Goal: Transaction & Acquisition: Purchase product/service

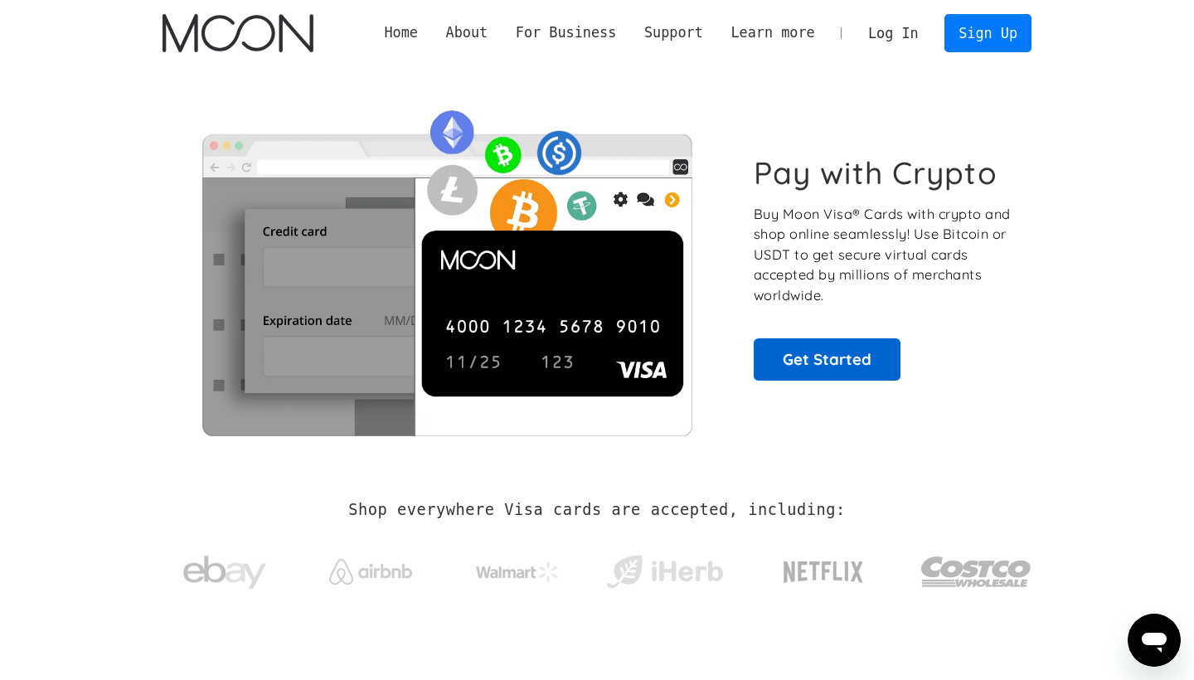
click at [807, 366] on link "Get Started" at bounding box center [827, 358] width 147 height 41
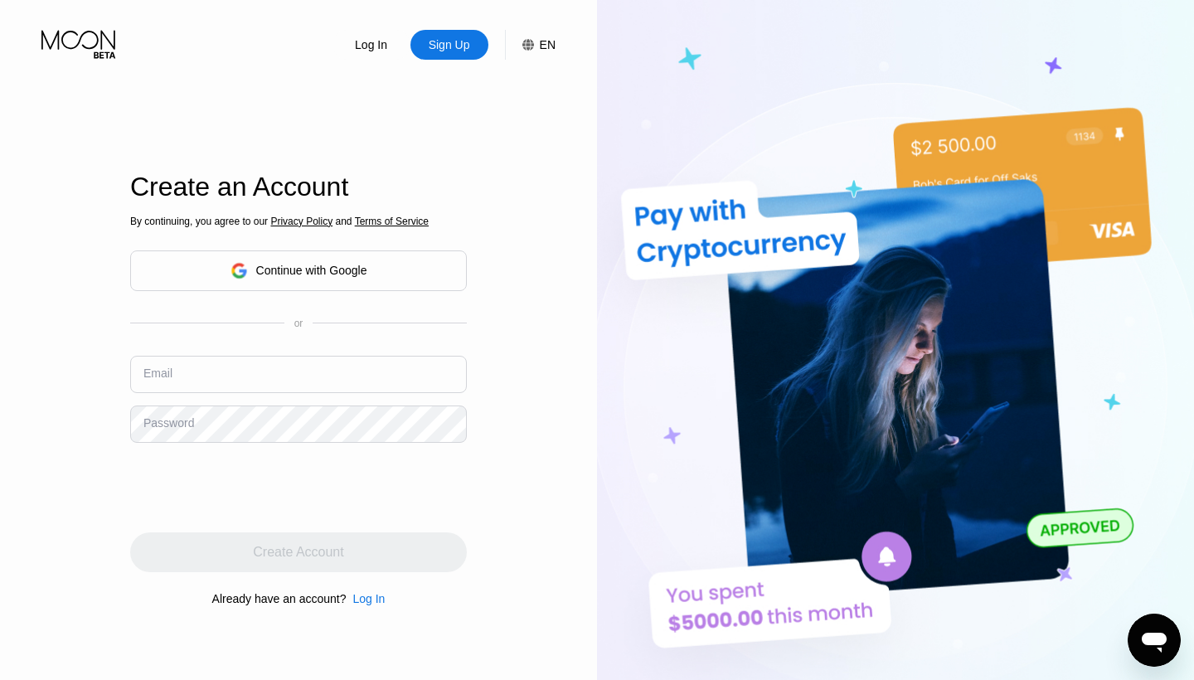
click at [240, 260] on div "Continue with Google" at bounding box center [299, 271] width 137 height 26
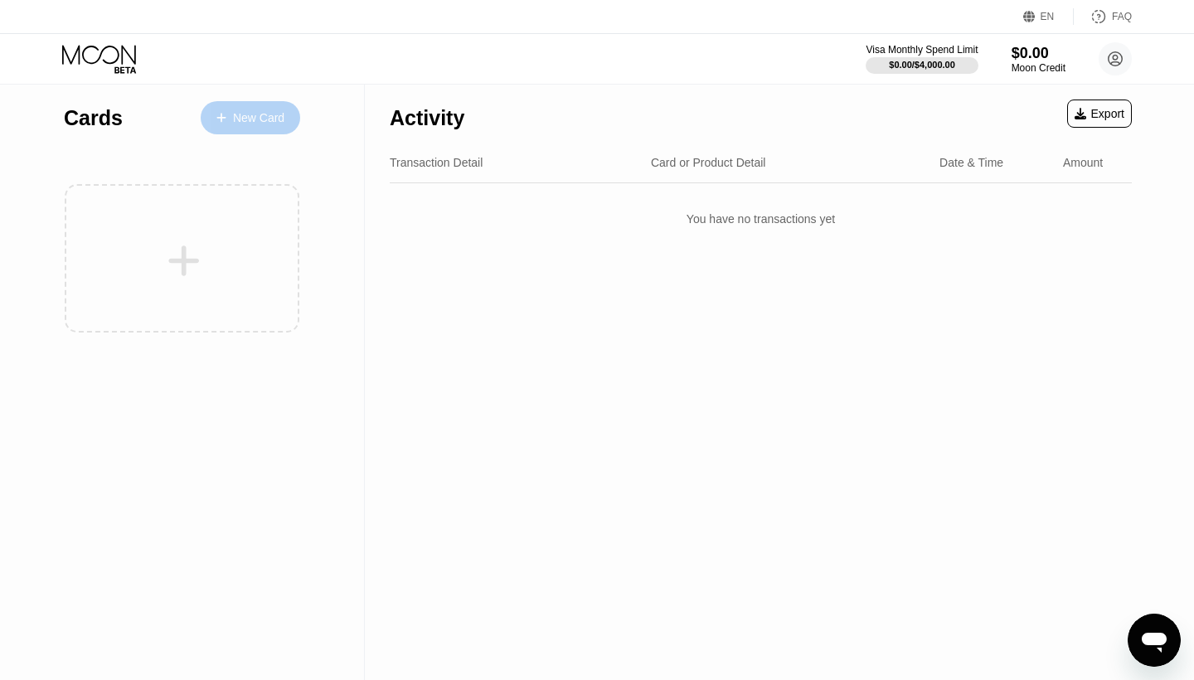
click at [262, 121] on div "New Card" at bounding box center [258, 118] width 51 height 14
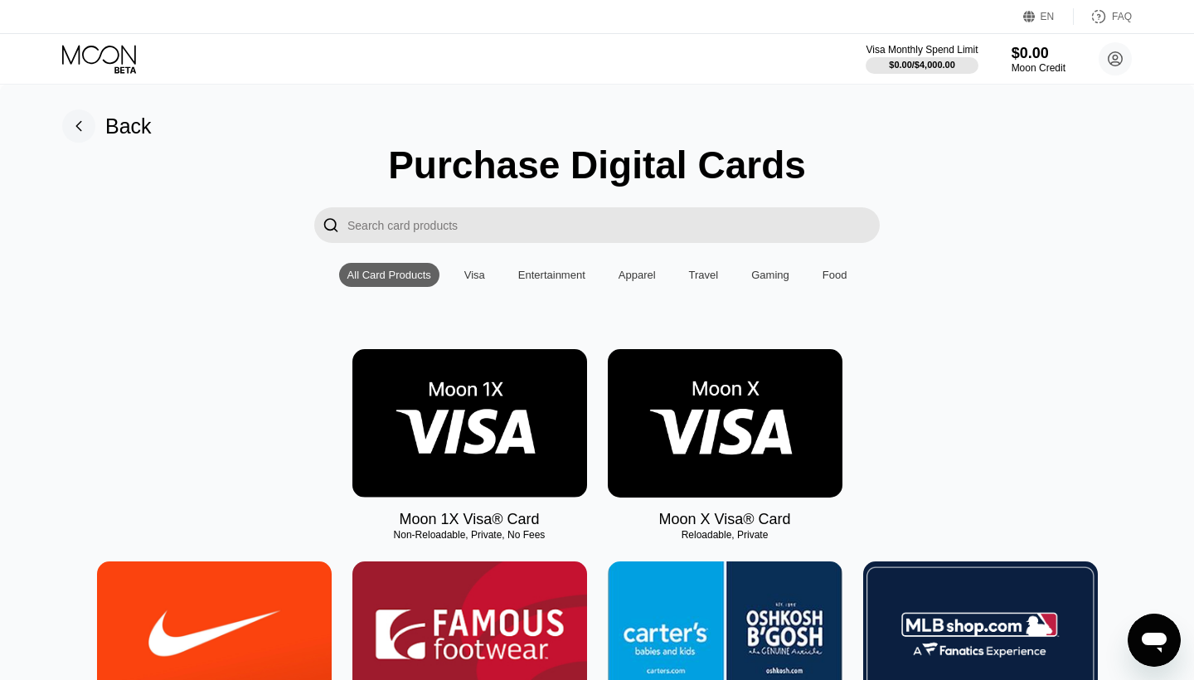
drag, startPoint x: 392, startPoint y: 532, endPoint x: 462, endPoint y: 532, distance: 69.7
click at [464, 532] on div "Non-Reloadable, Private, No Fees" at bounding box center [469, 535] width 235 height 12
click at [491, 407] on img at bounding box center [469, 423] width 235 height 148
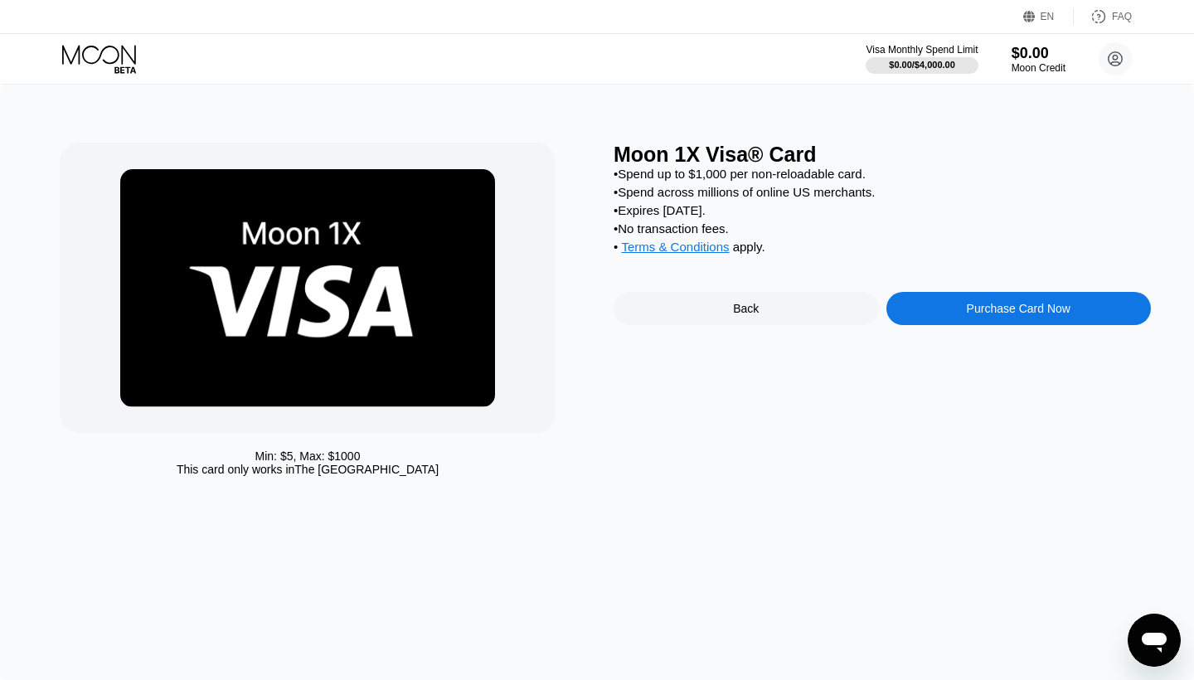
drag, startPoint x: 621, startPoint y: 180, endPoint x: 838, endPoint y: 184, distance: 216.5
click at [838, 184] on div "• Spend up to $1,000 per non-reloadable card. • Spend across millions of online…" at bounding box center [882, 214] width 537 height 95
click at [701, 344] on div "Moon 1X Visa® Card • Spend up to $1,000 per non-reloadable card. • Spend across…" at bounding box center [882, 314] width 537 height 342
drag, startPoint x: 625, startPoint y: 213, endPoint x: 674, endPoint y: 207, distance: 49.3
click at [674, 207] on div "• Expires [DATE]." at bounding box center [882, 210] width 537 height 14
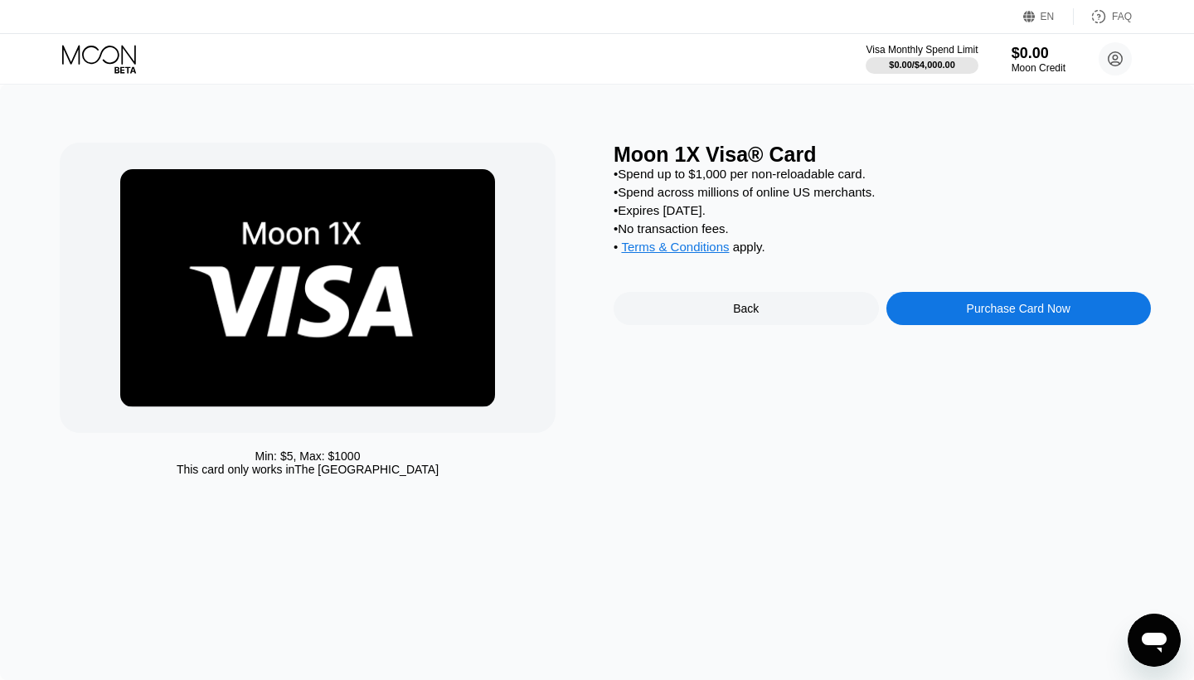
click at [764, 254] on div "• Terms & Conditions apply ." at bounding box center [882, 249] width 537 height 18
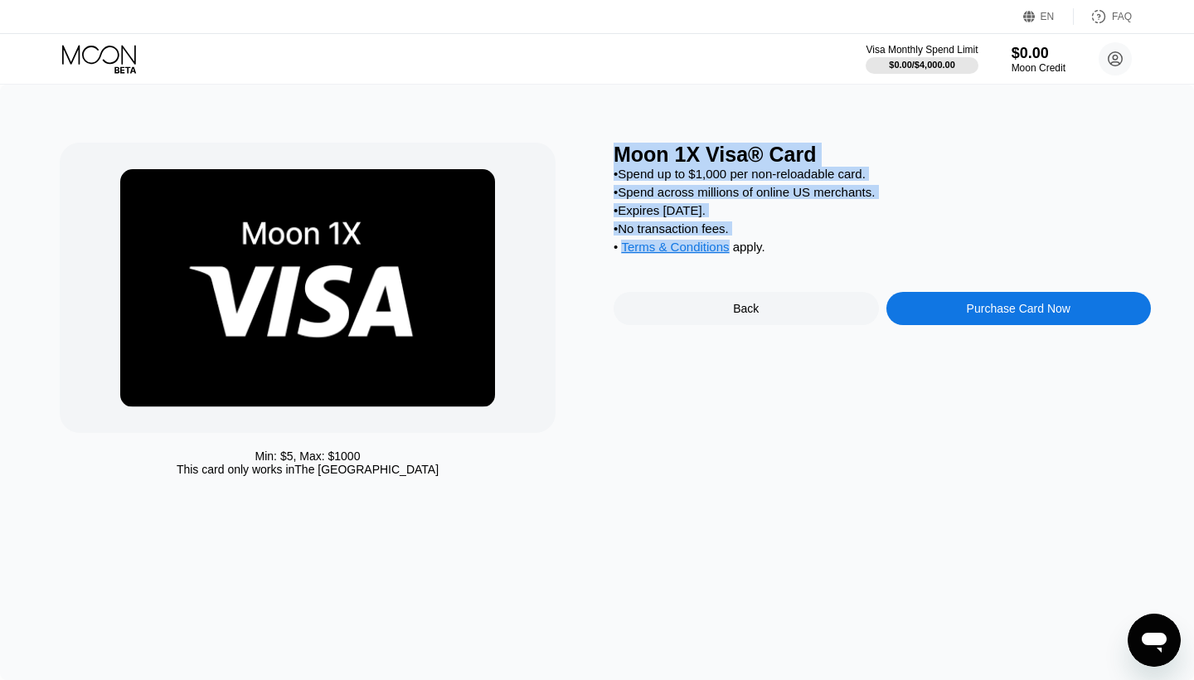
drag, startPoint x: 772, startPoint y: 254, endPoint x: 610, endPoint y: 143, distance: 195.7
click at [610, 143] on div "Min: $ 5 , Max: $ 1000 This card only works in The United States Moon 1X Visa® …" at bounding box center [597, 314] width 1075 height 342
copy div "Moon 1X Visa® Card • Spend up to $1,000 per non-reloadable card. • Spend across…"
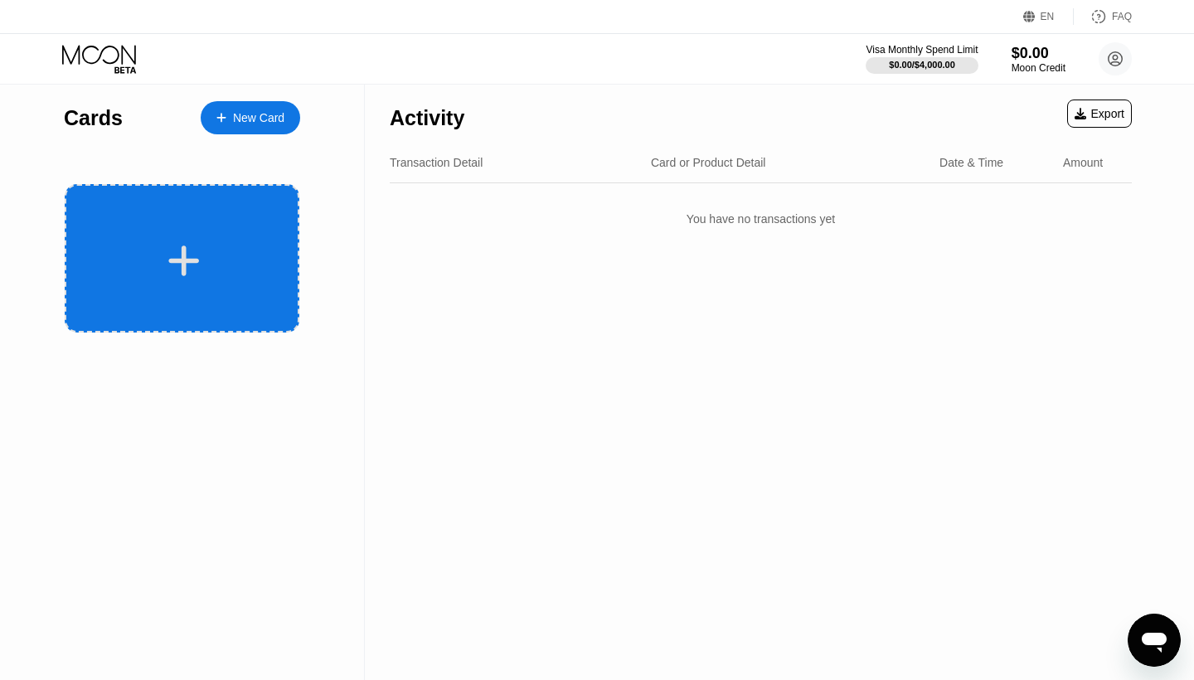
click at [207, 202] on div at bounding box center [182, 258] width 235 height 148
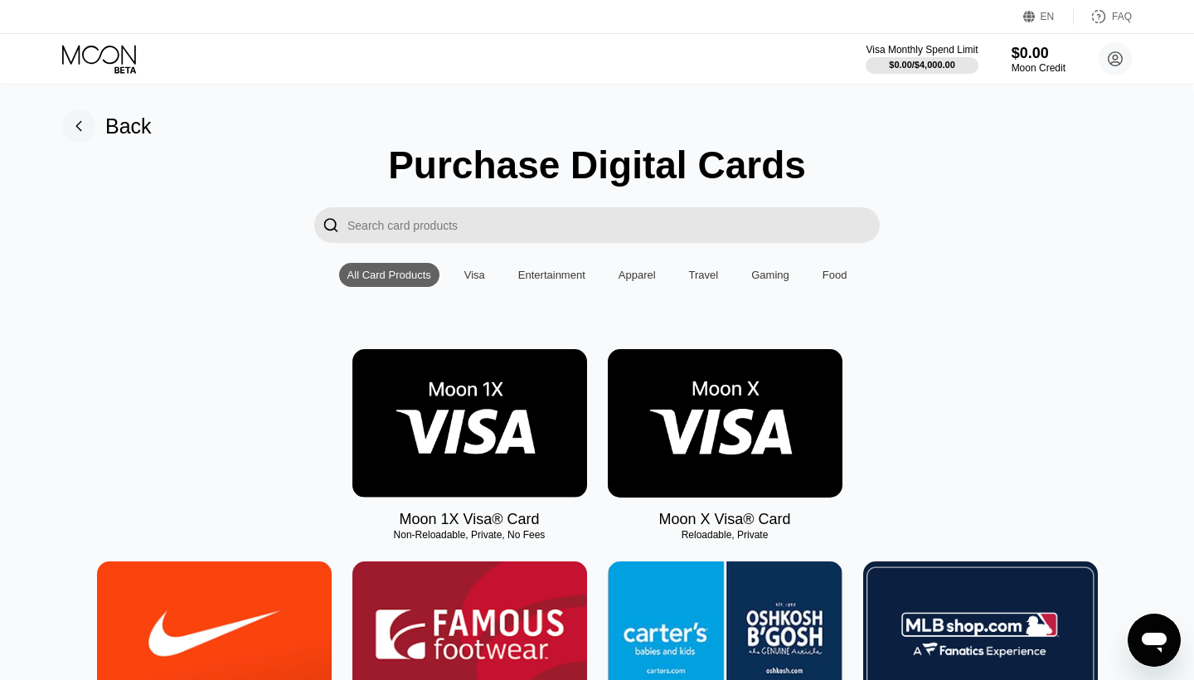
click at [648, 430] on img at bounding box center [725, 423] width 235 height 148
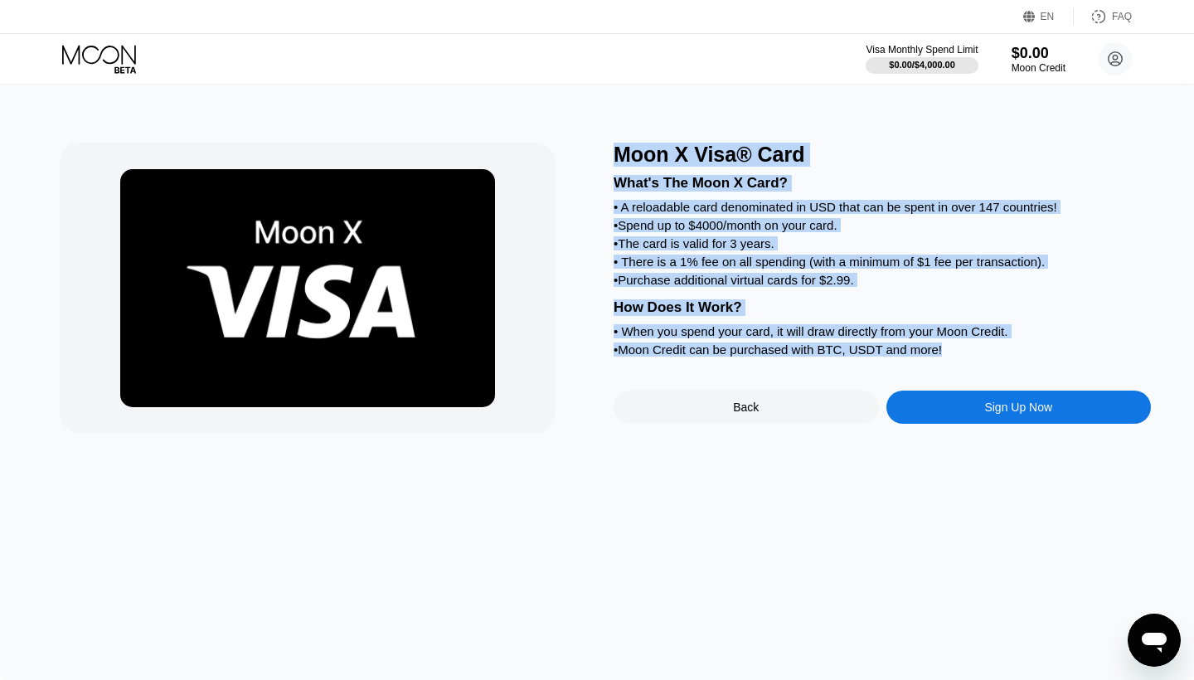
drag, startPoint x: 608, startPoint y: 151, endPoint x: 969, endPoint y: 360, distance: 416.9
click at [969, 360] on div "Moon X Visa® Card What's The Moon X Card? • A reloadable card denominated in US…" at bounding box center [597, 288] width 1075 height 290
copy div "Moon X Visa® Card What's The Moon X Card? • A reloadable card denominated in US…"
click at [856, 320] on div "What's The Moon X Card? • A reloadable card denominated in USD that can be spen…" at bounding box center [882, 264] width 537 height 194
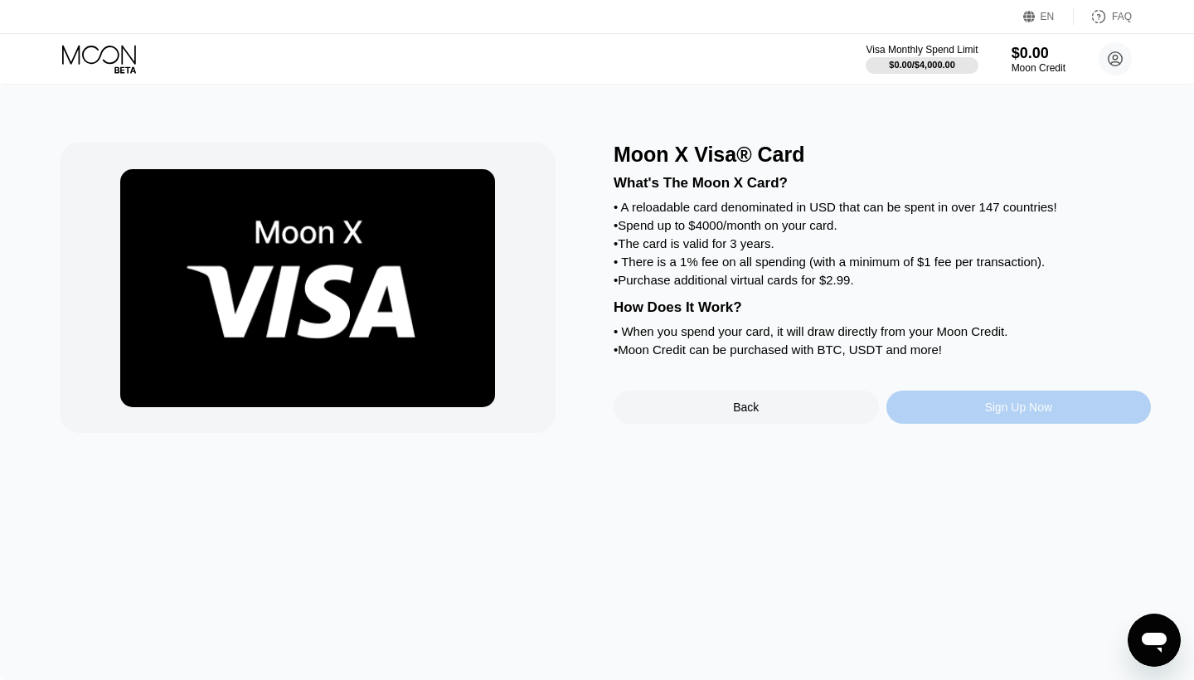
click at [927, 412] on div "Sign Up Now" at bounding box center [1019, 407] width 265 height 33
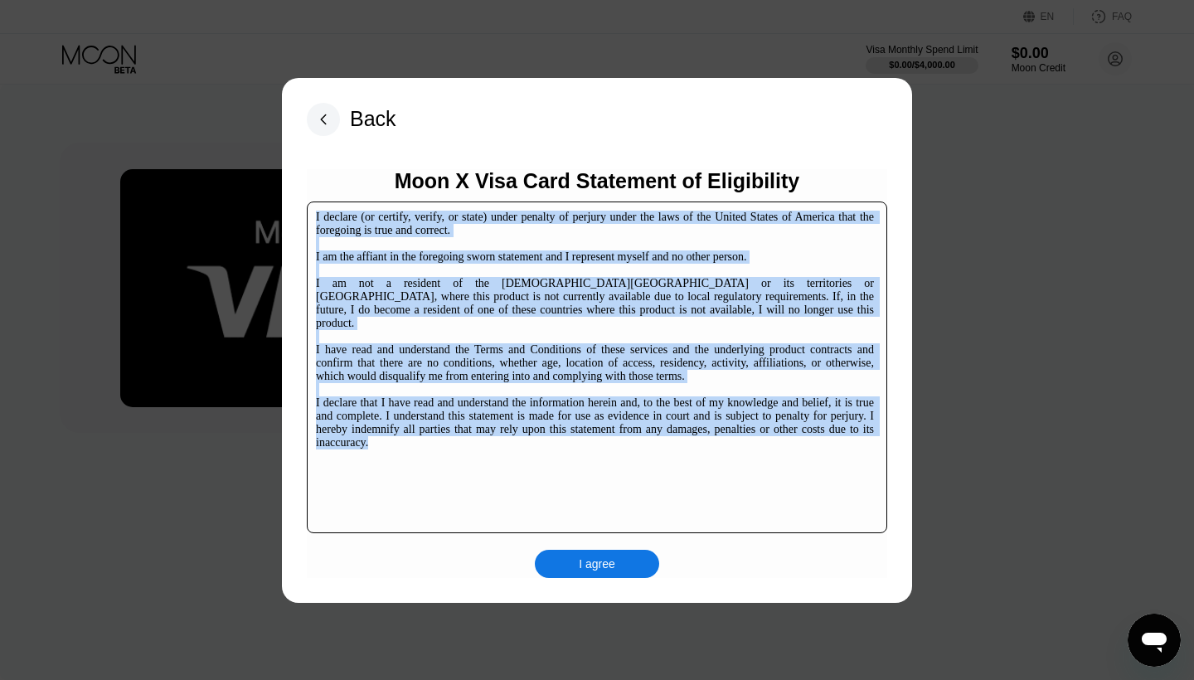
drag, startPoint x: 639, startPoint y: 425, endPoint x: 395, endPoint y: 209, distance: 326.6
click at [395, 209] on div "I declare (or certify, verify, or state) under penalty of perjury under the law…" at bounding box center [597, 368] width 580 height 332
copy div "I declare (or certify, verify, or state) under penalty of perjury under the law…"
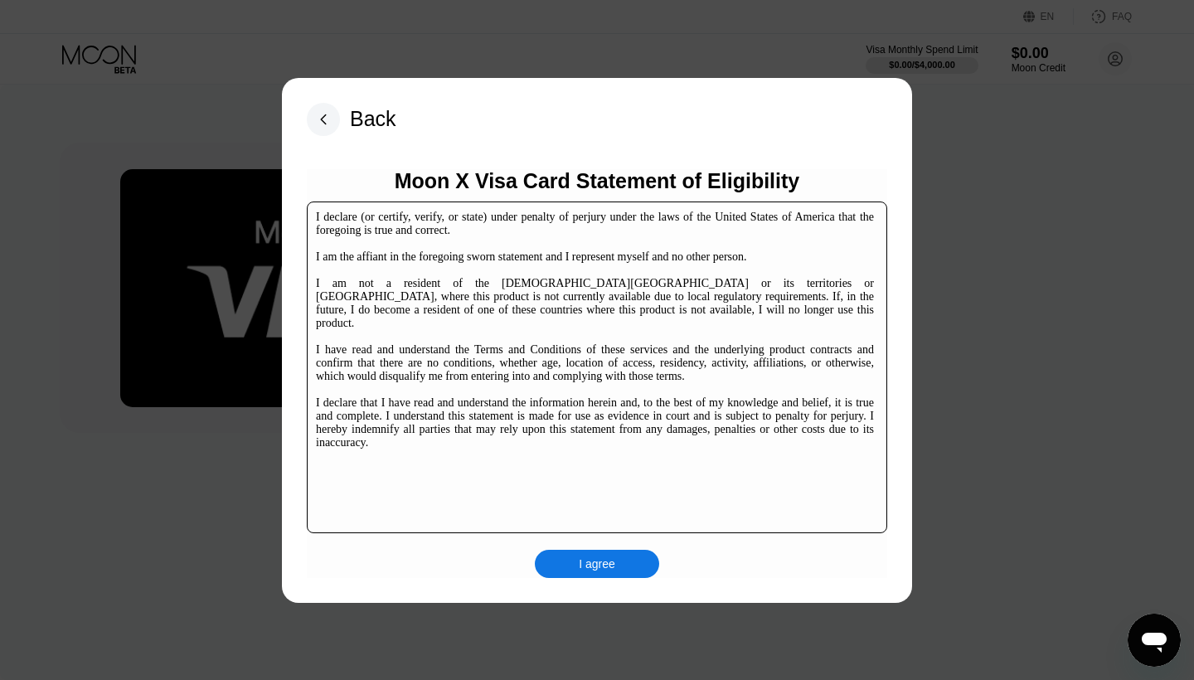
click at [600, 555] on div "I agree" at bounding box center [597, 564] width 124 height 28
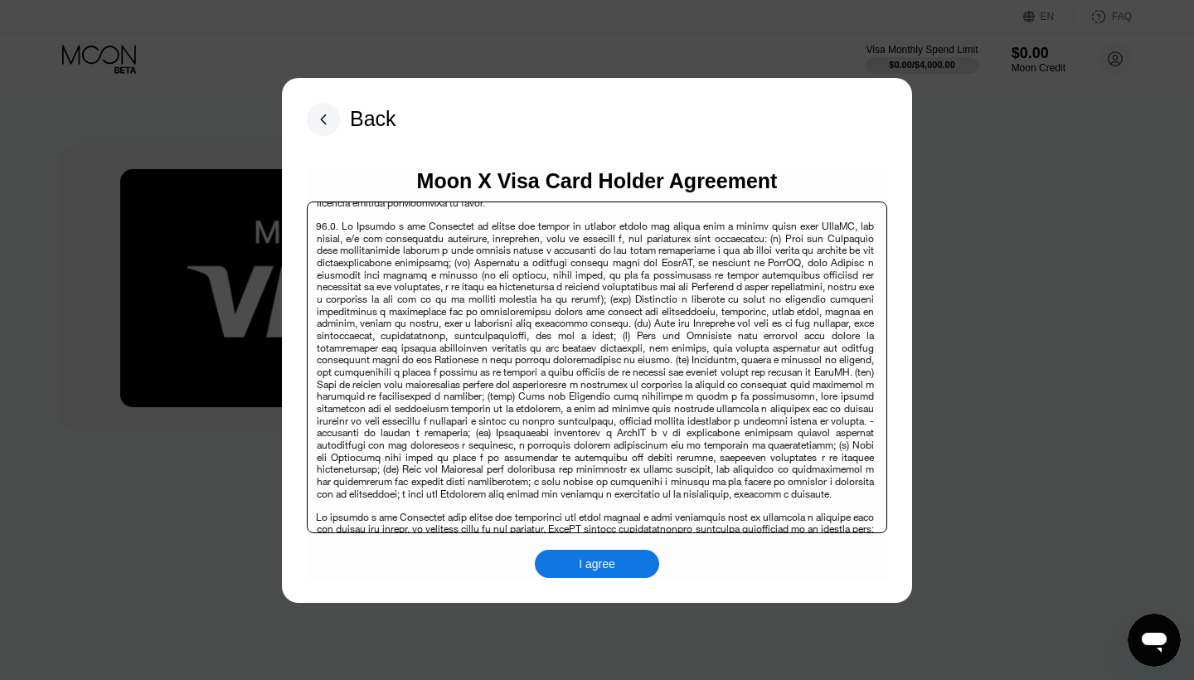
scroll to position [8748, 0]
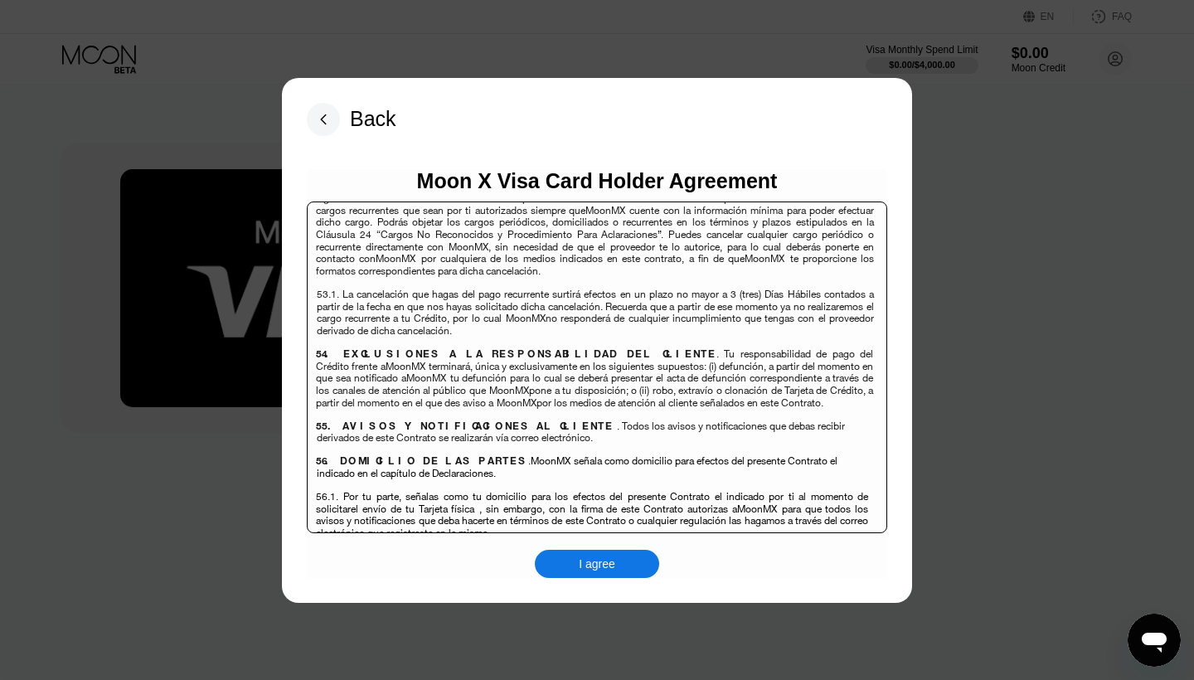
scroll to position [10973, 0]
click at [547, 559] on div "Moon X Visa Card Holder Agreement Contrato Múltiple de Productos de Crédito y S…" at bounding box center [597, 373] width 580 height 409
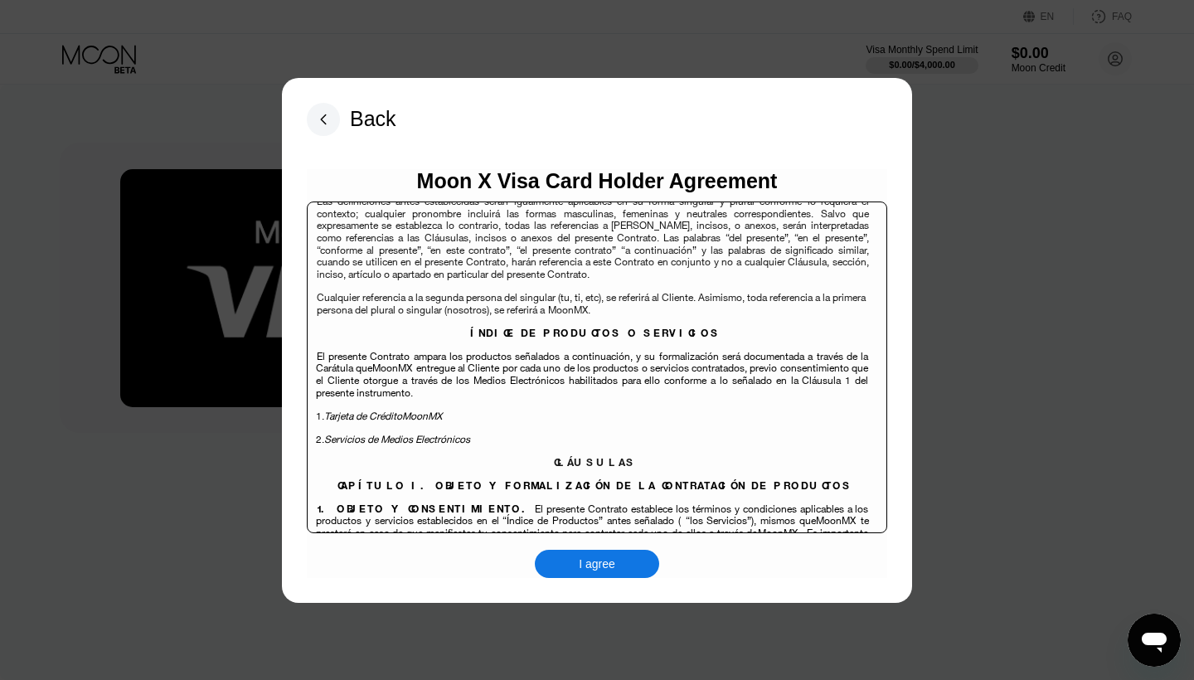
scroll to position [2504, 0]
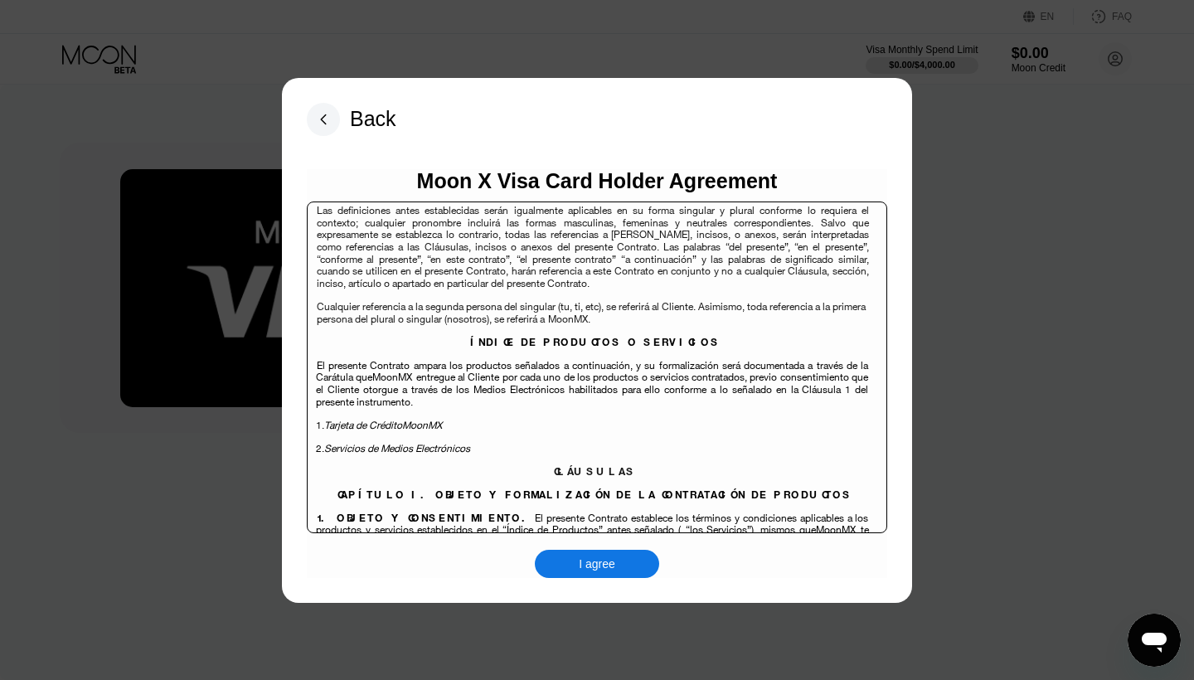
click at [707, 488] on p "CAPÍTULO I. OBJETO Y FORMALIZACIÓN DE LA CONTRATACIÓN DE PRODUCTOS" at bounding box center [595, 499] width 558 height 23
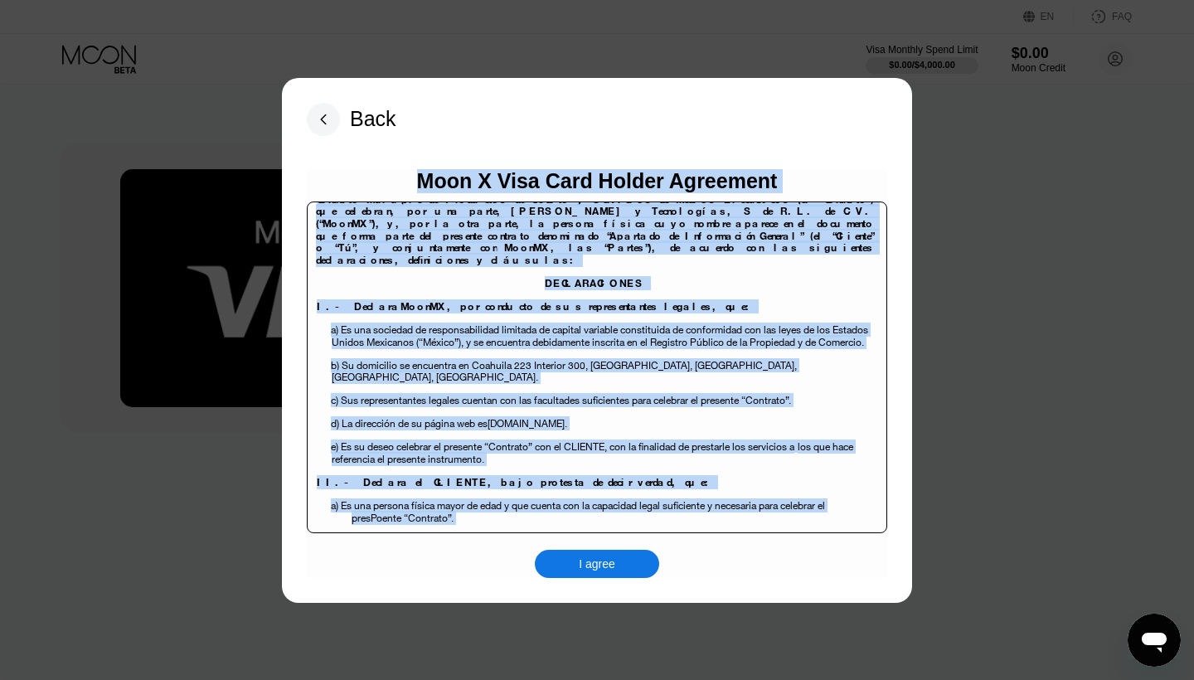
scroll to position [0, 0]
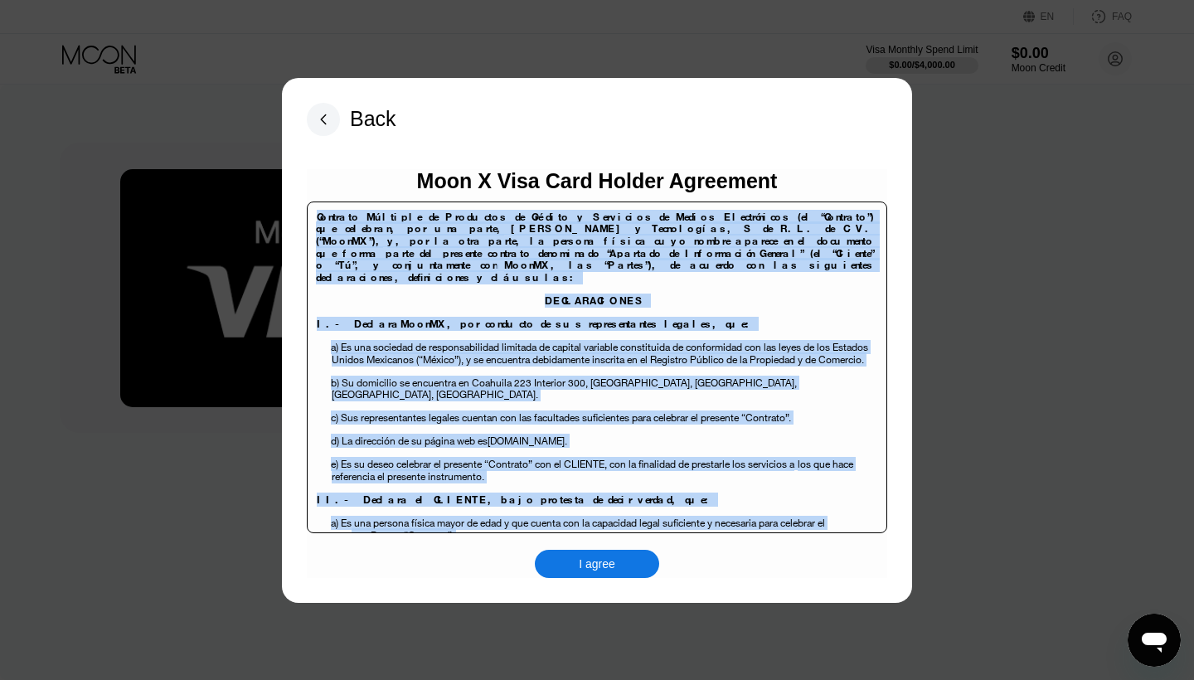
drag, startPoint x: 505, startPoint y: 352, endPoint x: 309, endPoint y: 186, distance: 256.5
click at [309, 186] on div "Moon X Visa Card Holder Agreement Contrato Múltiple de Productos de Crédito y S…" at bounding box center [597, 373] width 580 height 409
copy body "Contrato Múltiple de Productos de Crédito y Servicios de Medios Electrónicos (e…"
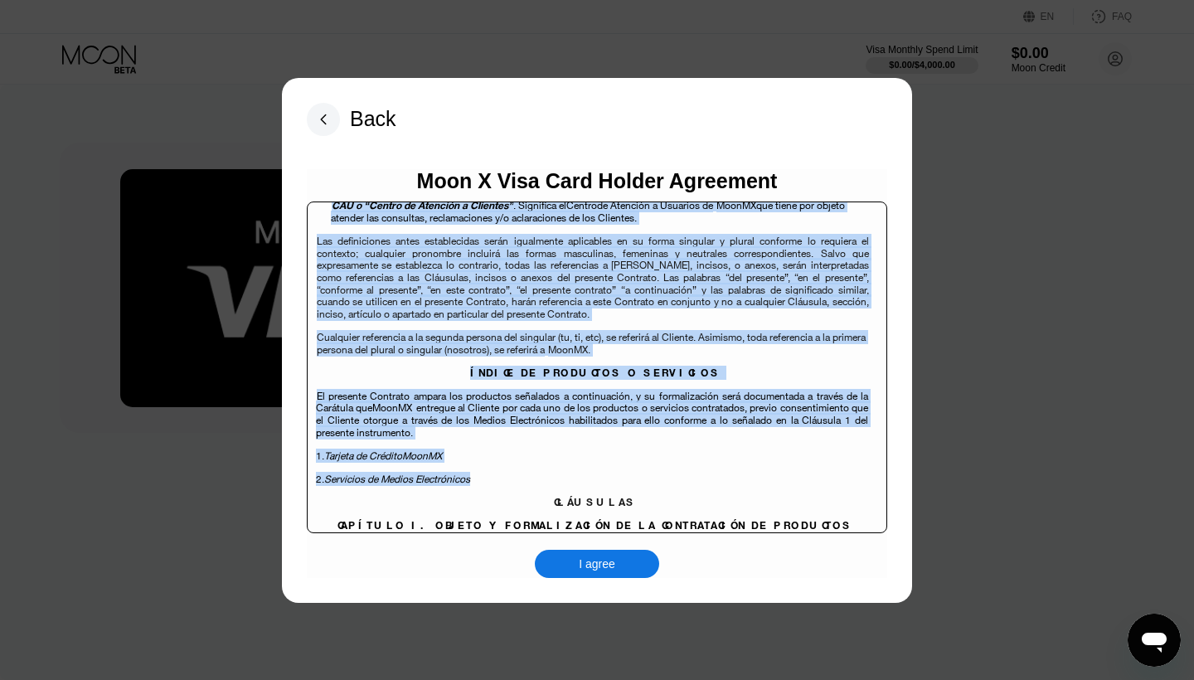
scroll to position [2483, 0]
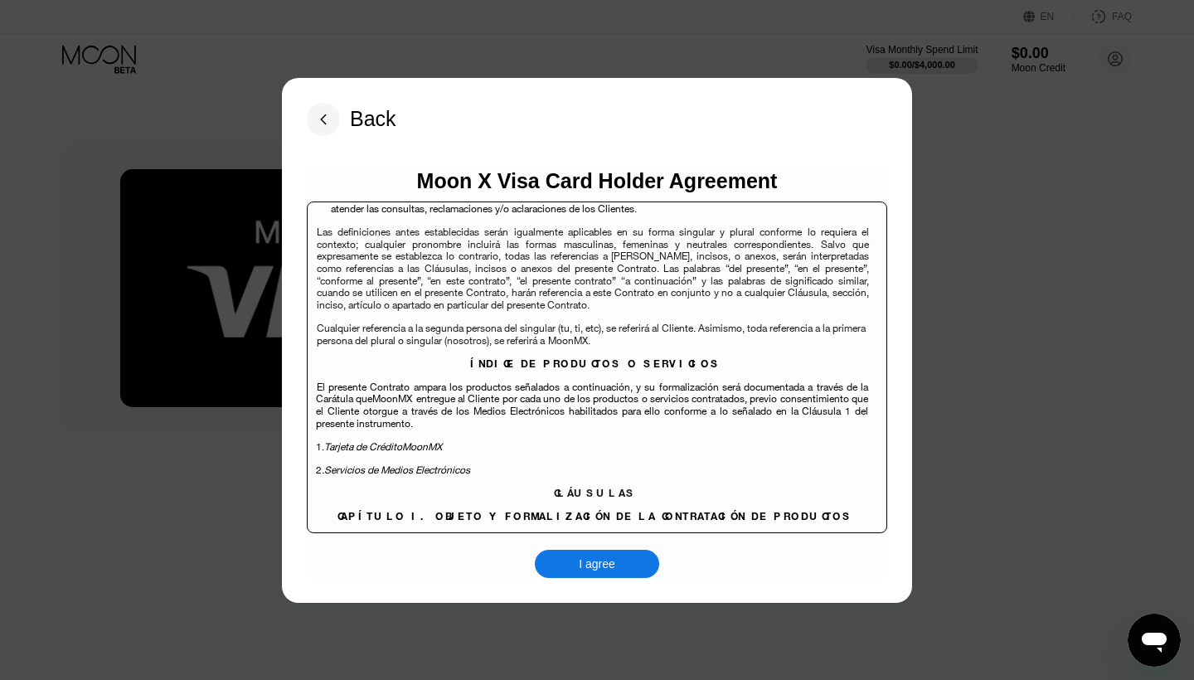
click at [583, 464] on p "2. Servicios de Medios Electrónicos" at bounding box center [590, 475] width 548 height 23
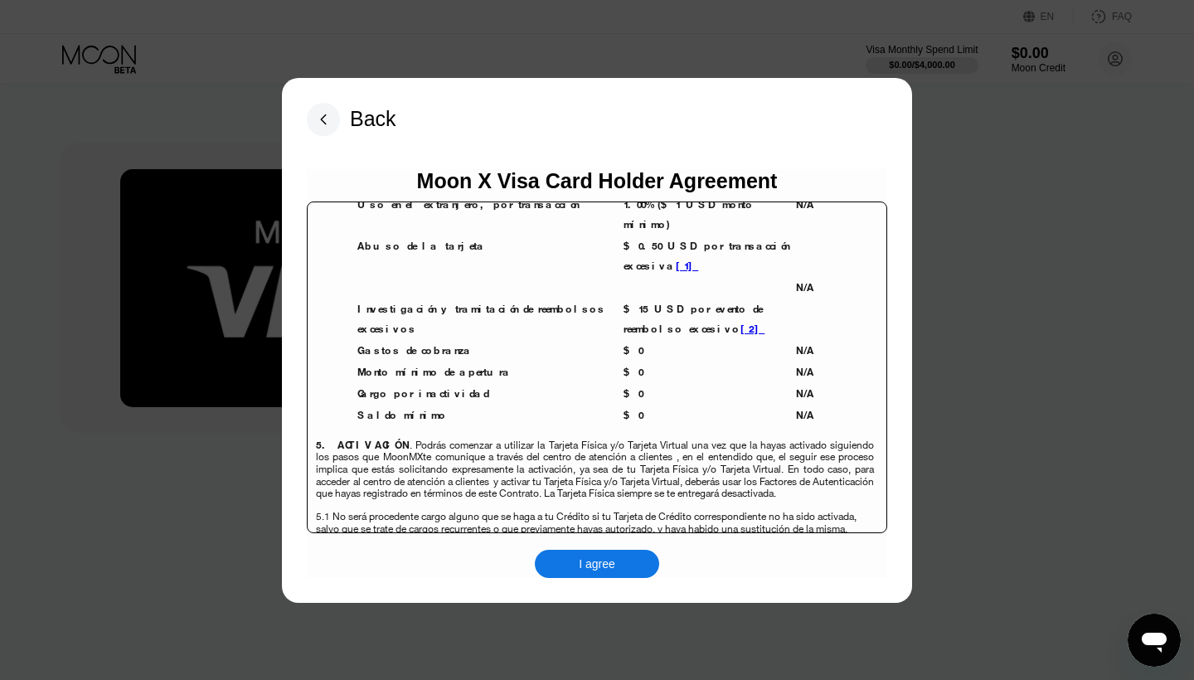
scroll to position [3937, 0]
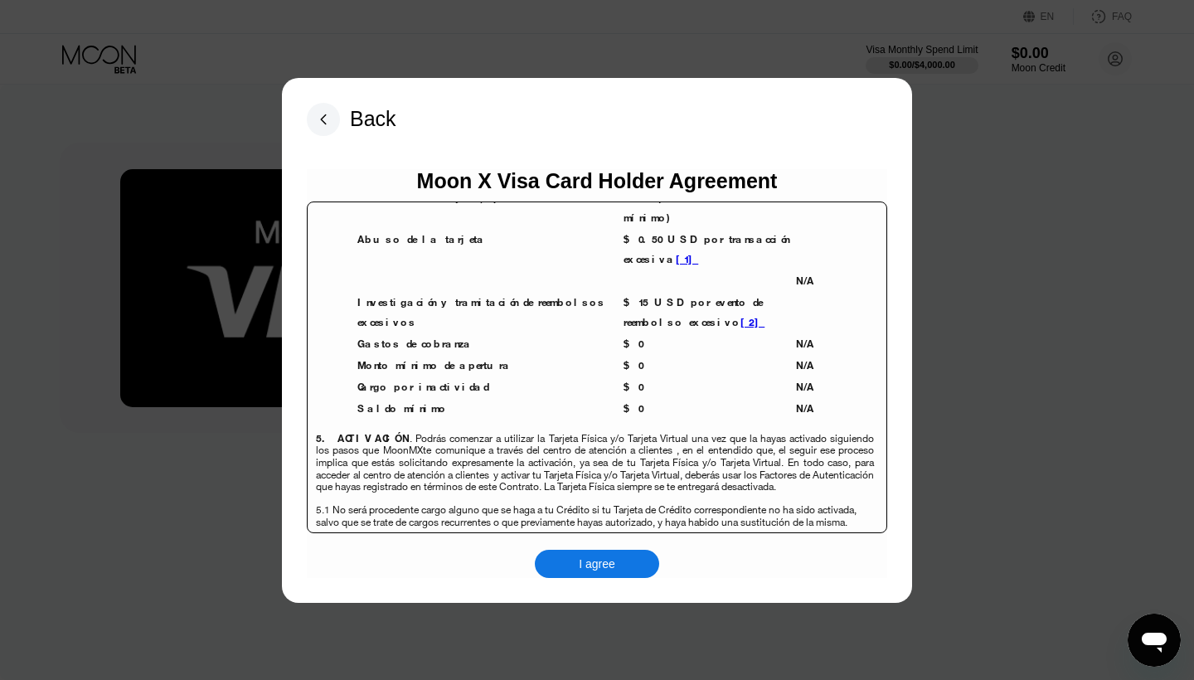
drag, startPoint x: 559, startPoint y: 386, endPoint x: 867, endPoint y: 318, distance: 315.1
click at [0, 0] on body "Contrato Múltiple de Productos de Crédito y Servicios de Medios Electrónicos (e…" at bounding box center [0, 0] width 0 height 0
copy body "CLÁUSULAS CAPÍTULO I. OBJETO Y FORMALIZACIÓN DE LA CONTRATACIÓN DE PRODUCTOS 1.…"
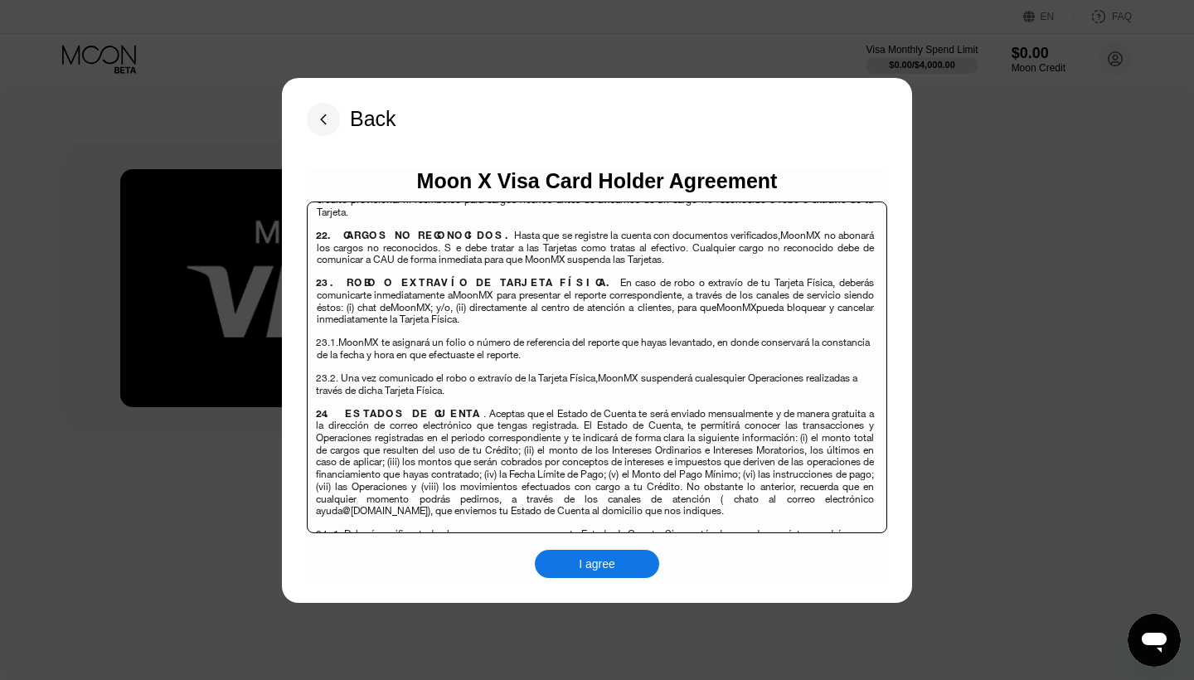
scroll to position [6160, 0]
drag, startPoint x: 316, startPoint y: 343, endPoint x: 574, endPoint y: 295, distance: 262.4
click at [0, 0] on body "Contrato Múltiple de Productos de Crédito y Servicios de Medios Electrónicos (e…" at bounding box center [0, 0] width 0 height 0
copy body "6. CARGOS EN TU CRÉDITO . Como Cliente reconoces y autorizas a MoonMX a que rea…"
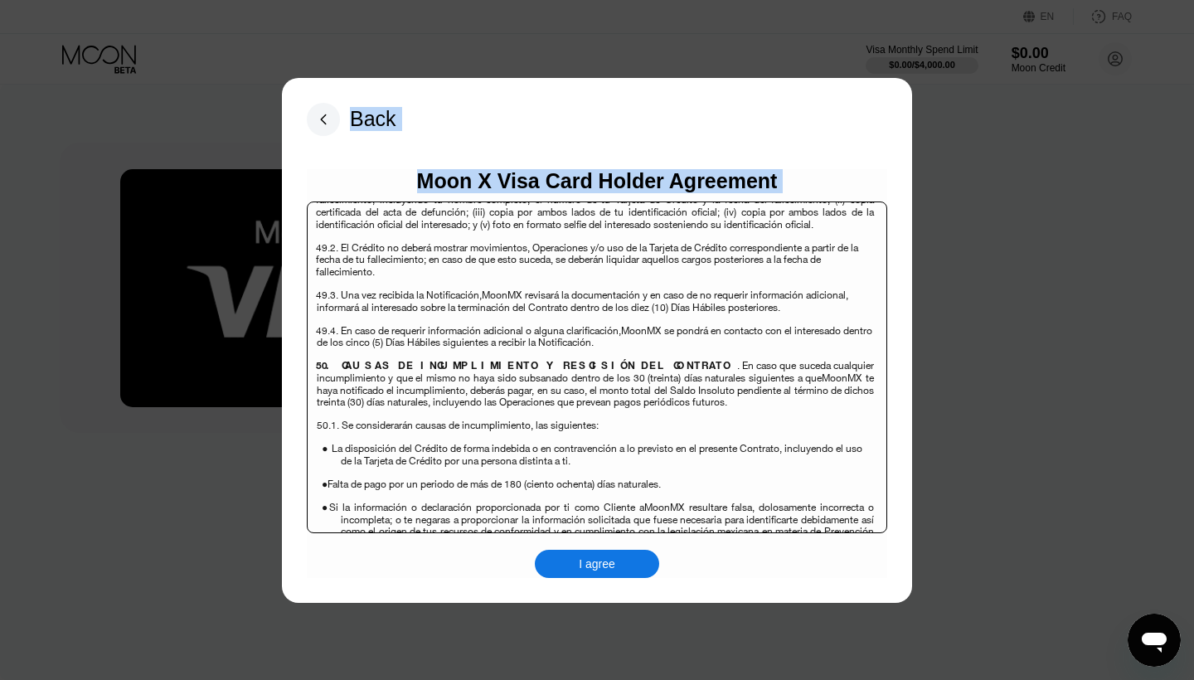
scroll to position [10430, 0]
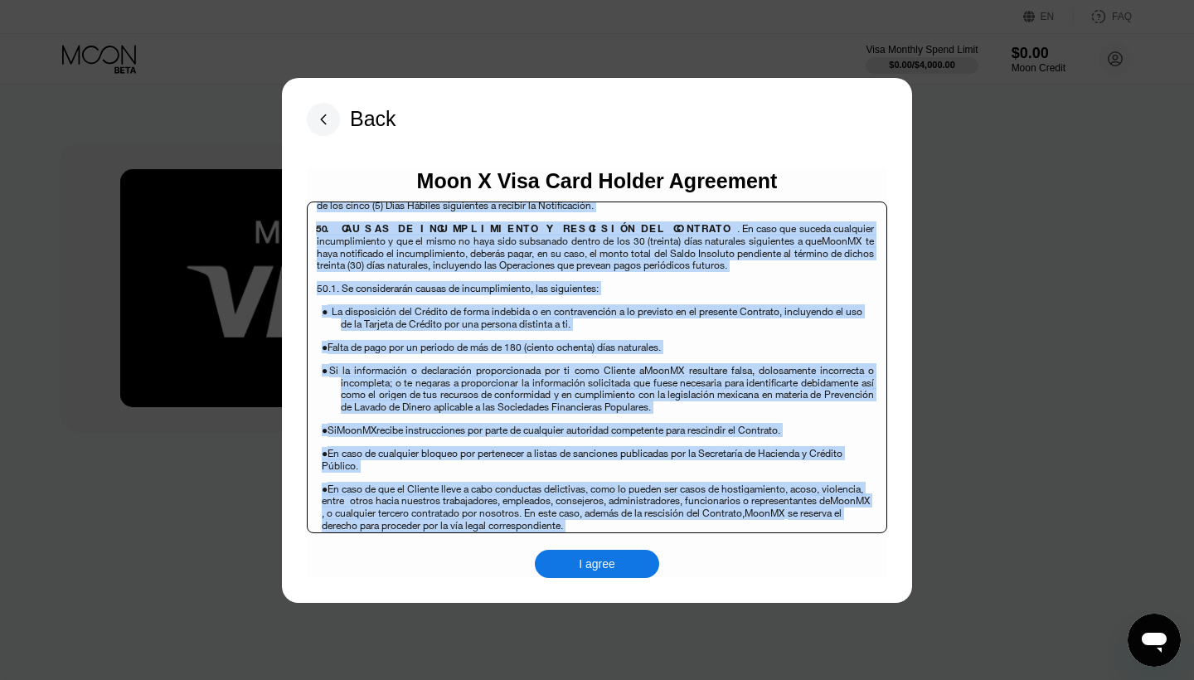
drag, startPoint x: 386, startPoint y: 317, endPoint x: 620, endPoint y: 475, distance: 283.1
click at [0, 0] on body "Contrato Múltiple de Productos de Crédito y Servicios de Medios Electrónicos (e…" at bounding box center [0, 0] width 0 height 0
copy body "CAPÍTULO III. CLÁUSULAS APLICABLES LOS SERVICIOS DE MEDIOS ELECTRÓNICOS 25 . CO…"
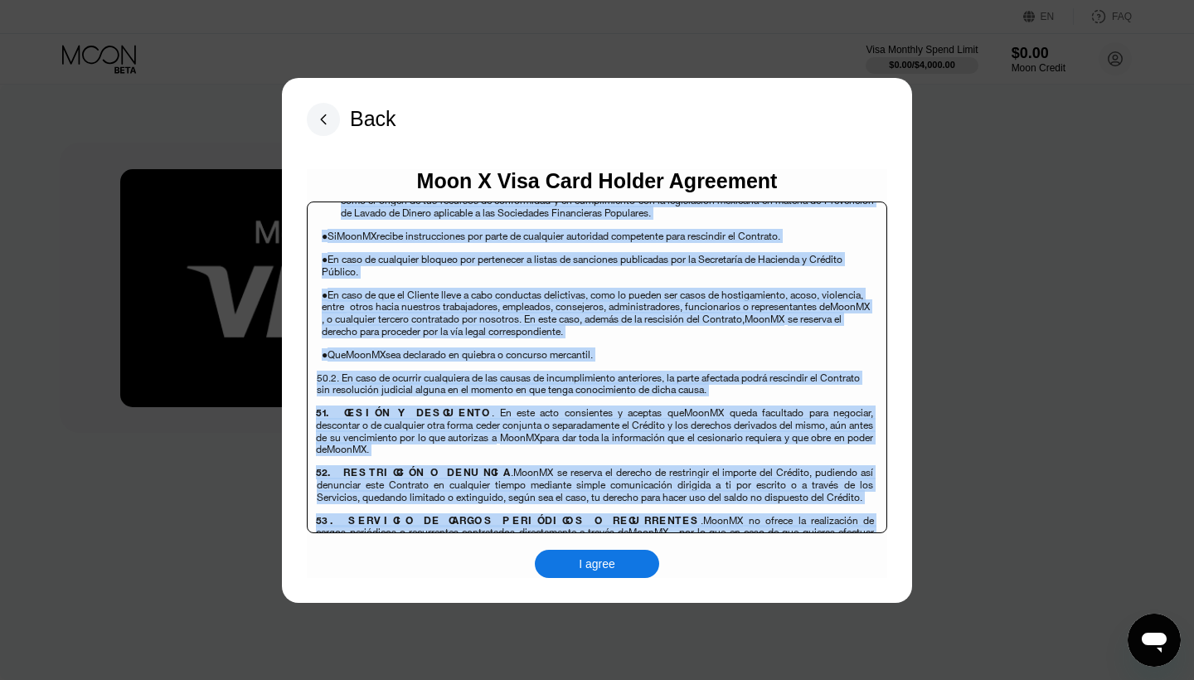
scroll to position [10627, 0]
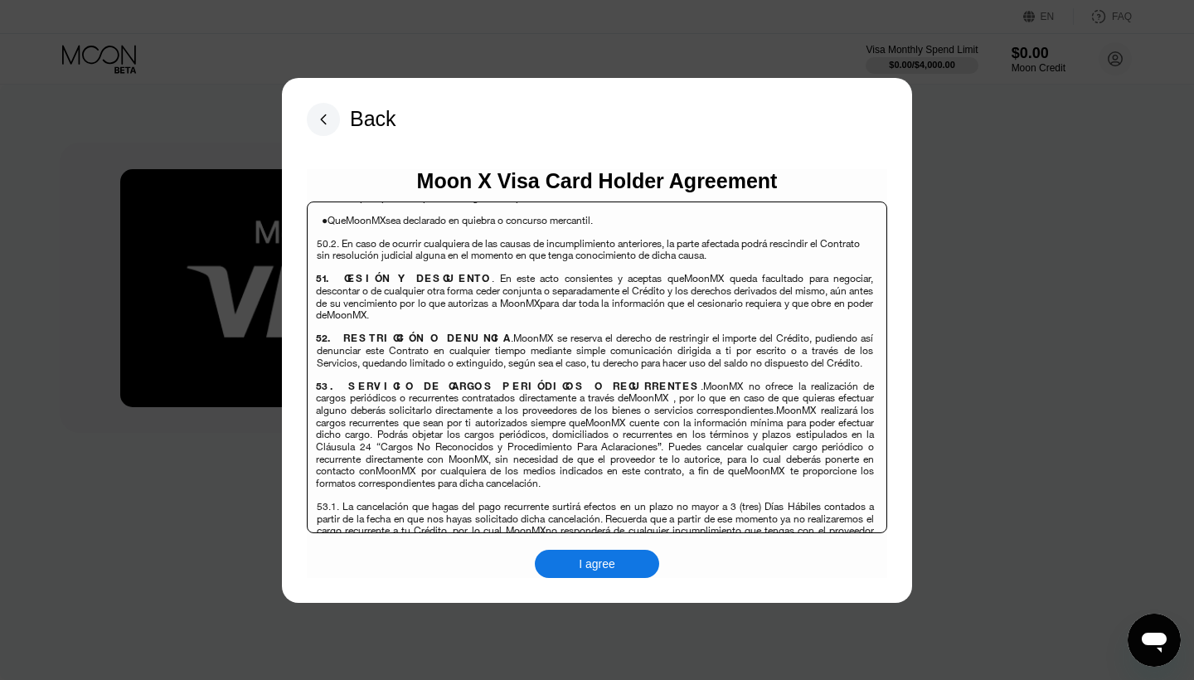
scroll to position [10973, 0]
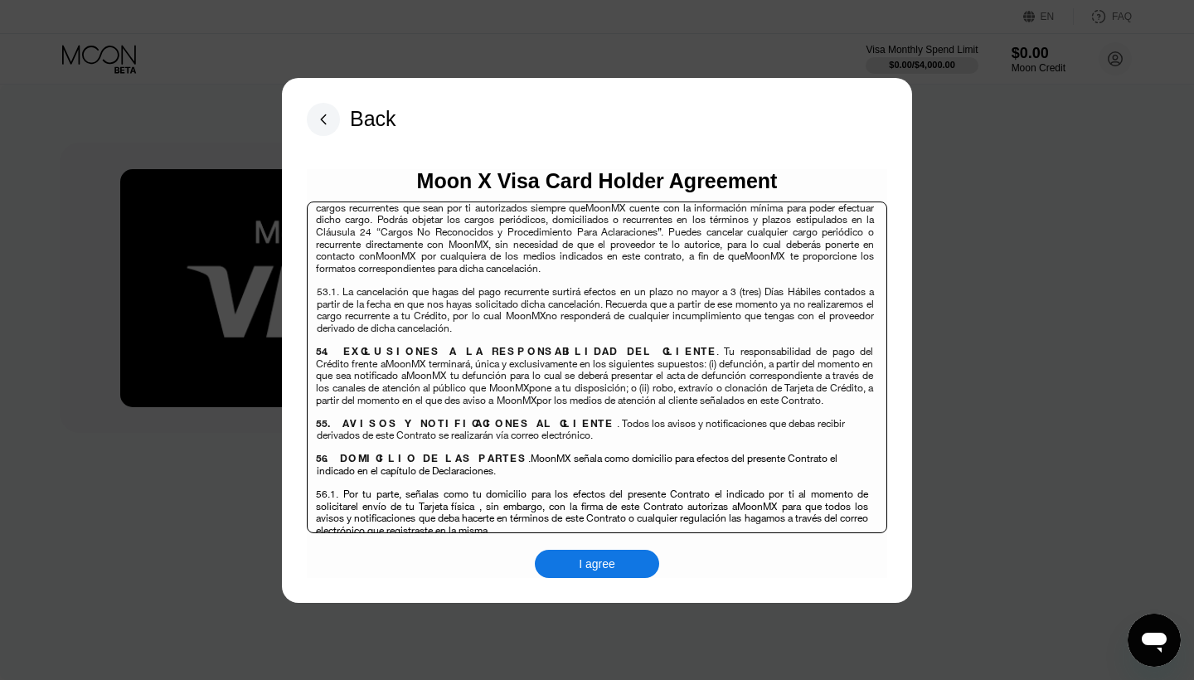
drag, startPoint x: 317, startPoint y: 294, endPoint x: 560, endPoint y: 527, distance: 337.2
click at [0, 0] on body "Contrato Múltiple de Productos de Crédito y Servicios de Medios Electrónicos (e…" at bounding box center [0, 0] width 0 height 0
copy body "56. DOMICILIO DE LAS PARTES . MoonMX señala como domicilio para efectos del pre…"
click at [641, 555] on div "I agree" at bounding box center [597, 564] width 124 height 28
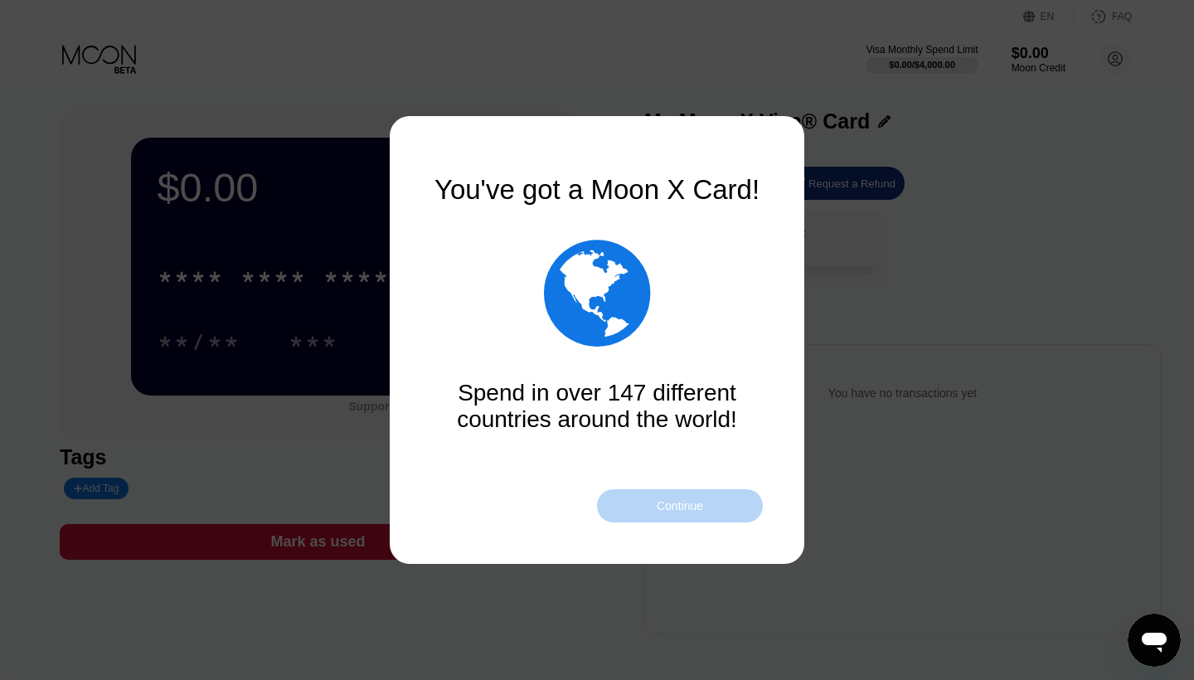
click at [630, 504] on div "Continue" at bounding box center [680, 505] width 166 height 33
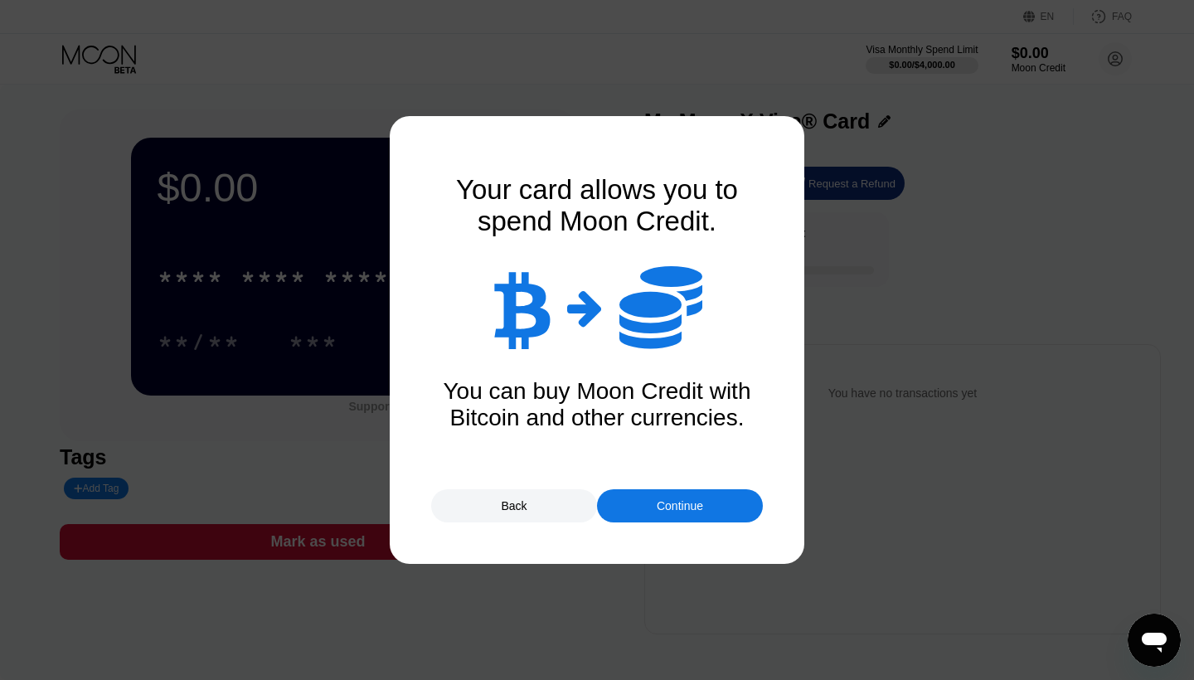
click at [630, 503] on div "Continue" at bounding box center [680, 505] width 166 height 33
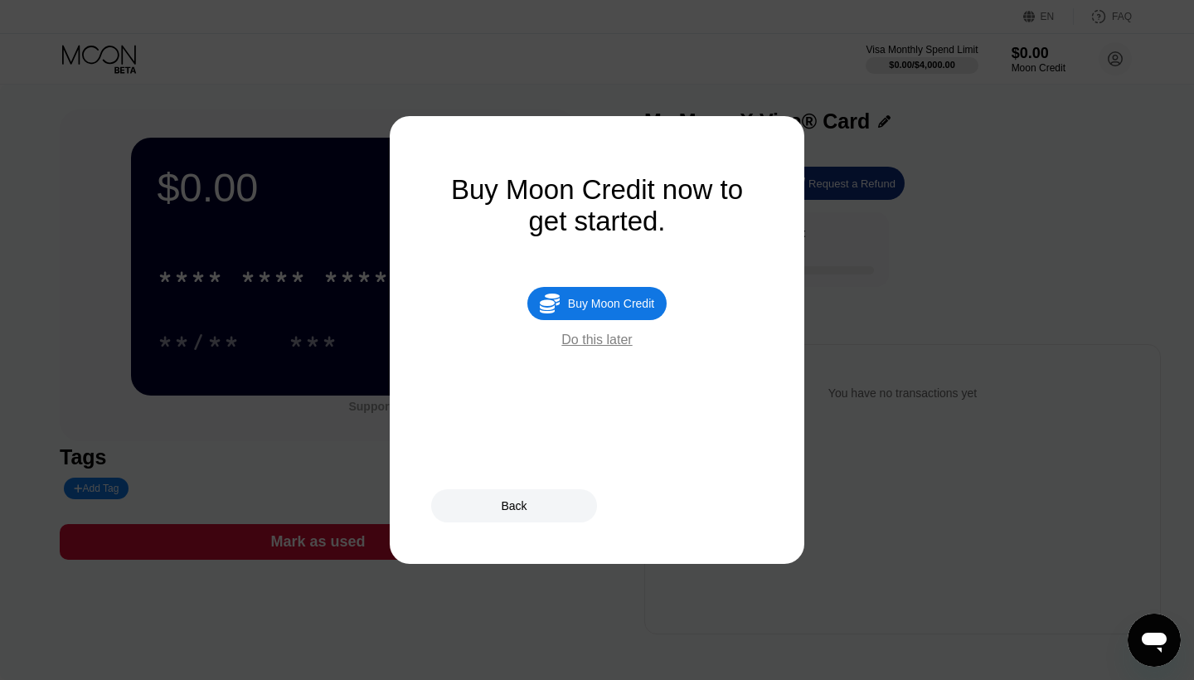
click at [585, 338] on div "Do this later" at bounding box center [596, 340] width 70 height 15
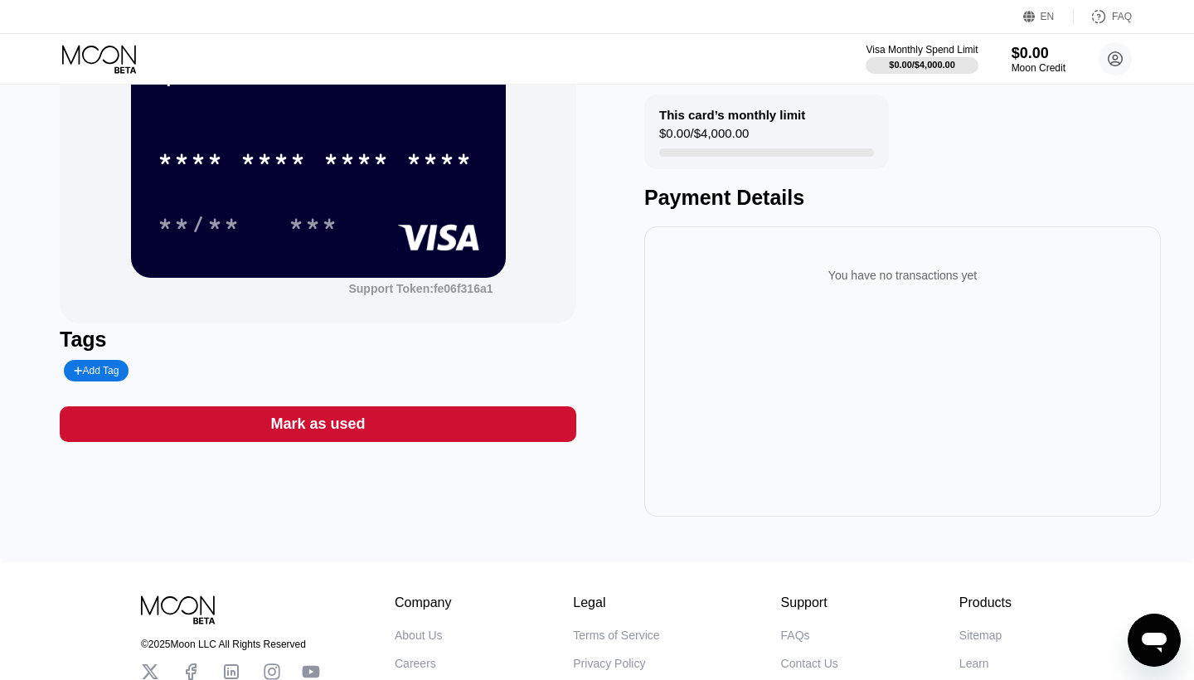
scroll to position [128, 0]
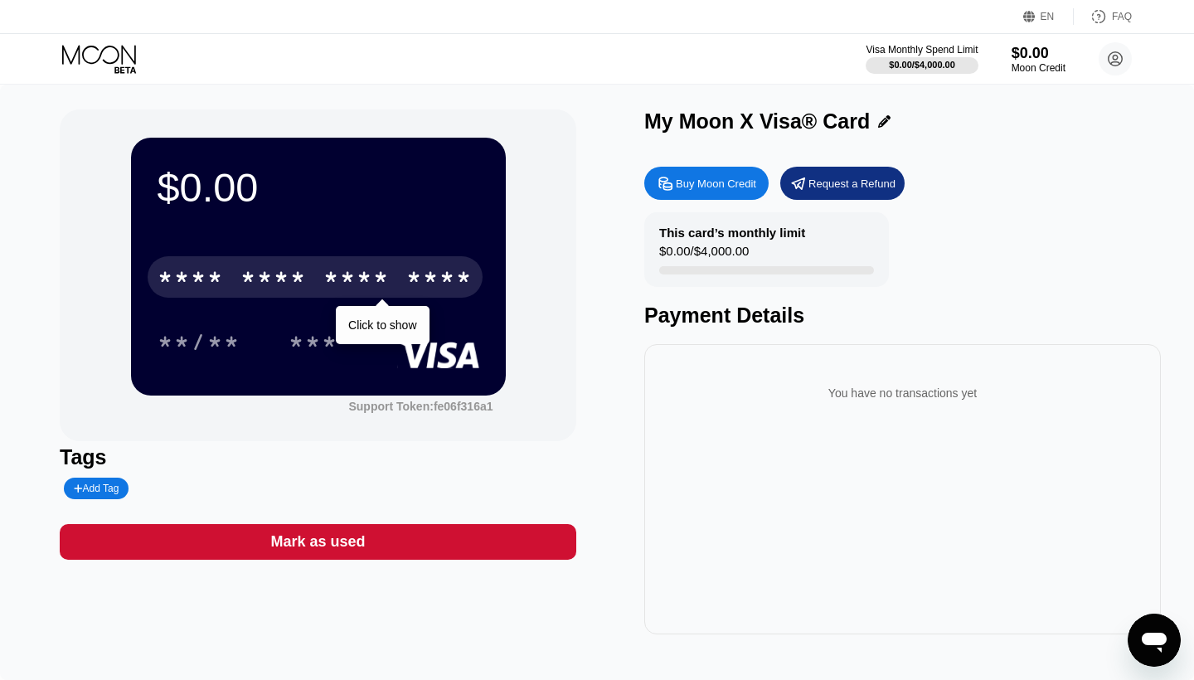
click at [383, 263] on div "* * * * * * * * * * * * ****" at bounding box center [315, 276] width 335 height 41
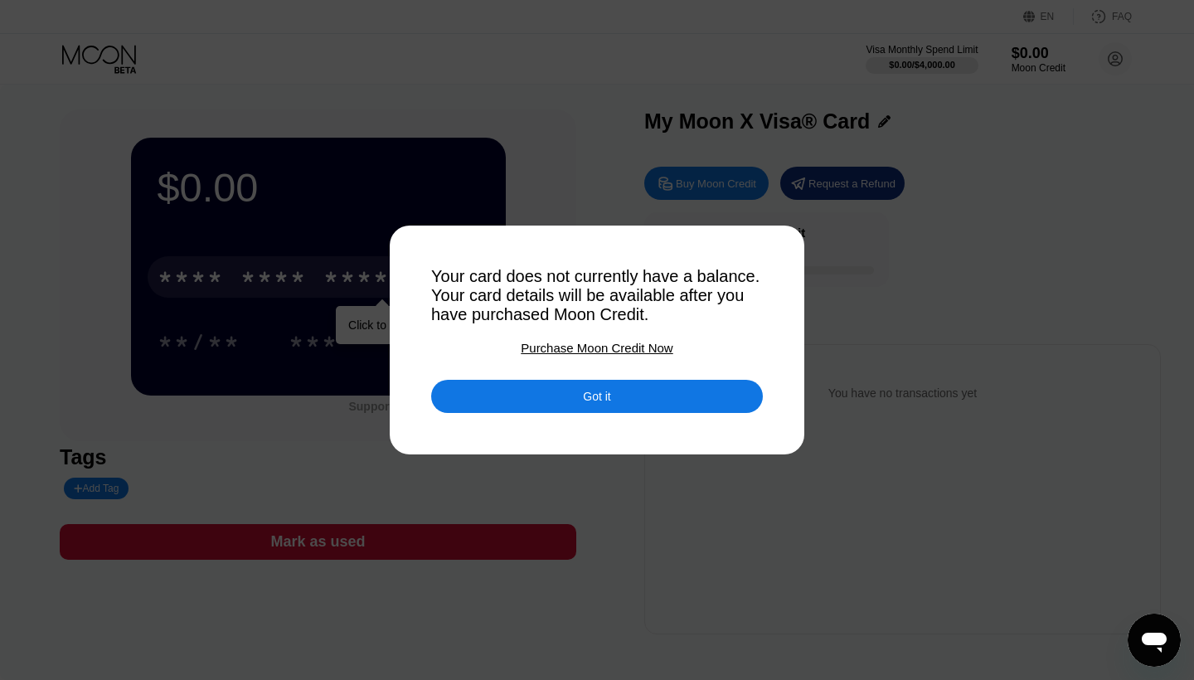
click at [595, 401] on div "Got it" at bounding box center [596, 396] width 27 height 15
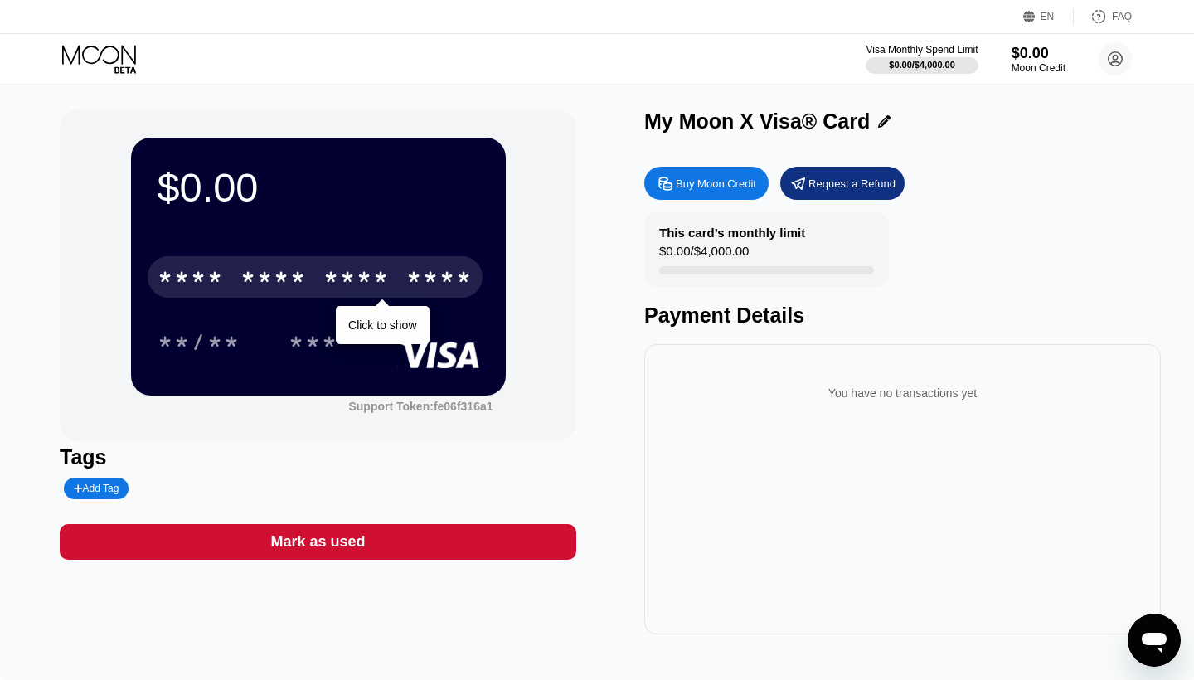
click at [296, 441] on div "$0.00 * * * * * * * * * * * * **** Click to show **/** *** Support Token: fe06f…" at bounding box center [318, 371] width 517 height 525
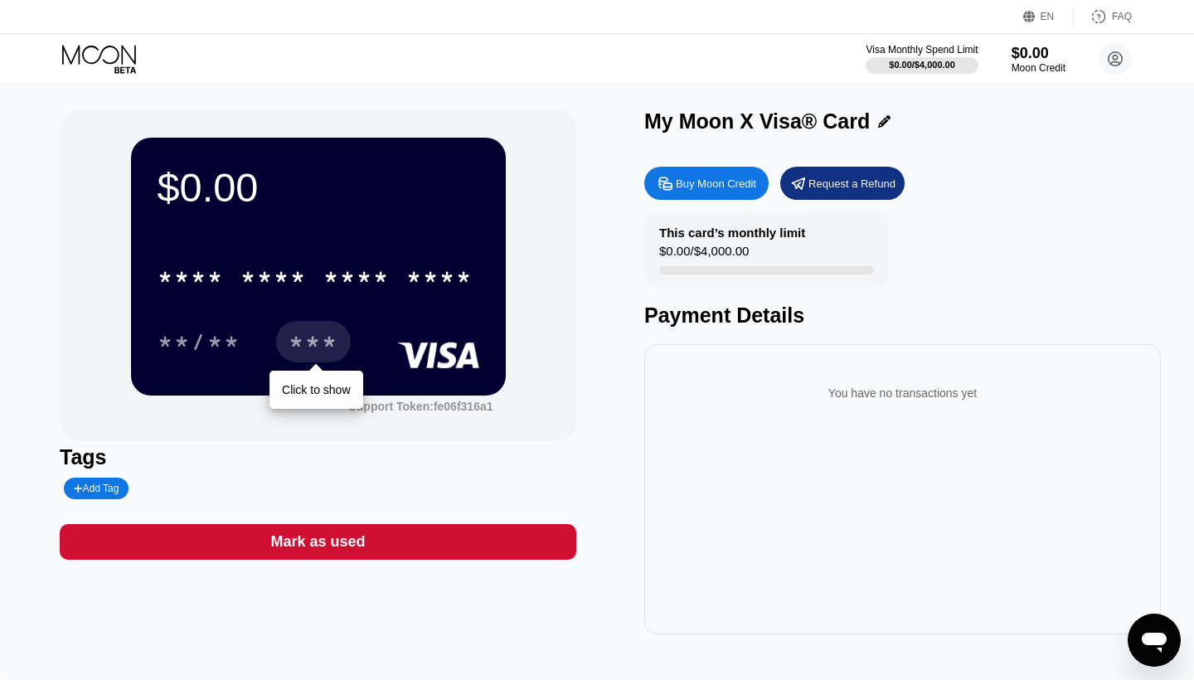
click at [291, 341] on div "***" at bounding box center [314, 344] width 50 height 27
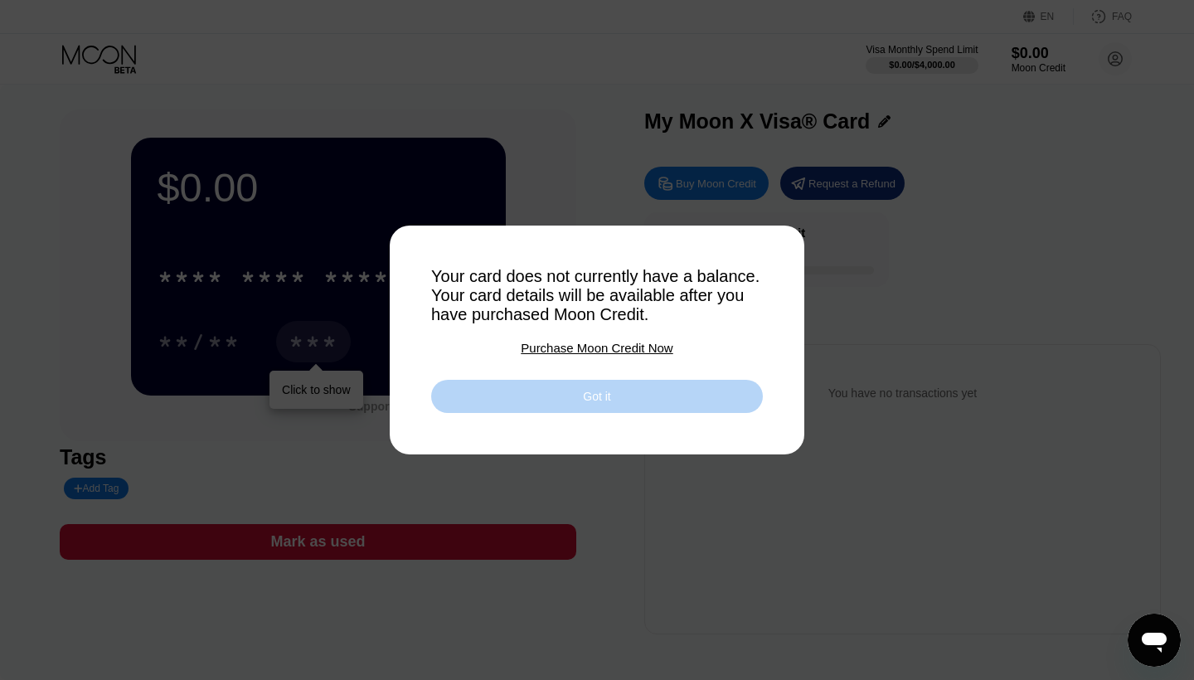
click at [482, 391] on div "Got it" at bounding box center [597, 396] width 332 height 33
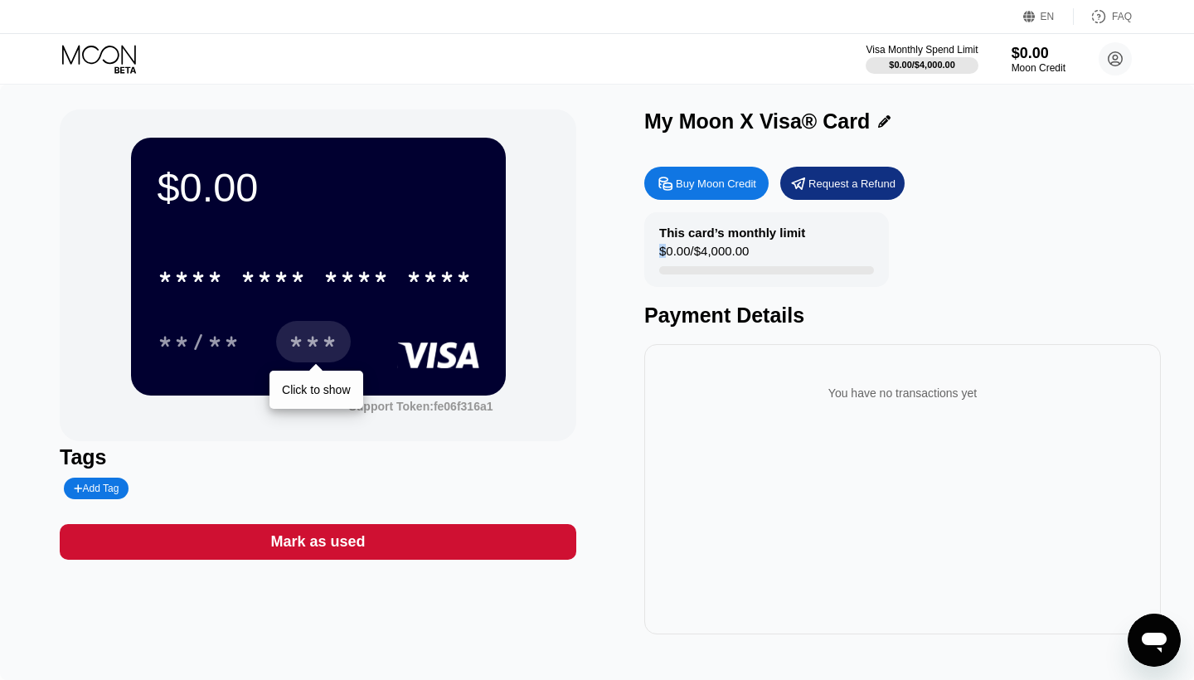
drag, startPoint x: 663, startPoint y: 252, endPoint x: 789, endPoint y: 252, distance: 126.1
click at [789, 252] on div "This card’s monthly limit $0.00 / $4,000.00" at bounding box center [766, 249] width 245 height 75
click at [789, 251] on div "This card’s monthly limit $0.00 / $4,000.00" at bounding box center [766, 249] width 245 height 75
